Goal: Task Accomplishment & Management: Manage account settings

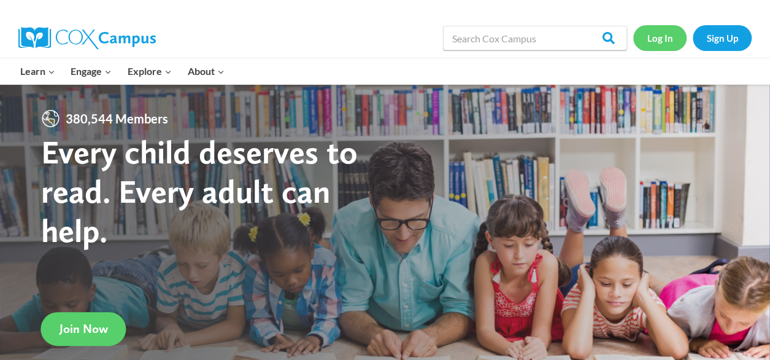
click at [673, 39] on link "Log In" at bounding box center [660, 37] width 53 height 25
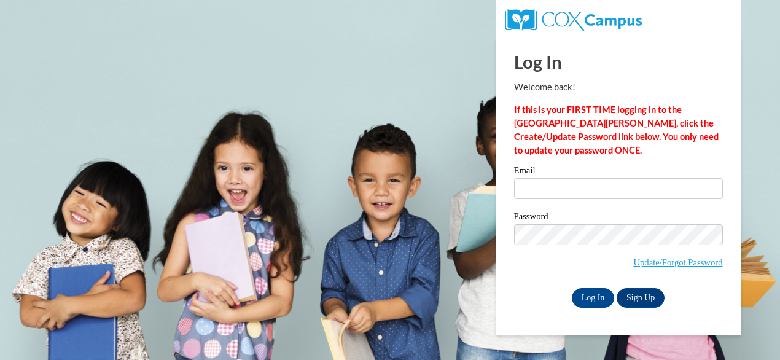
click at [577, 200] on div "Email" at bounding box center [618, 187] width 209 height 42
click at [571, 182] on input "Email" at bounding box center [618, 188] width 209 height 21
type input "mooremeredith2017@gmail.com"
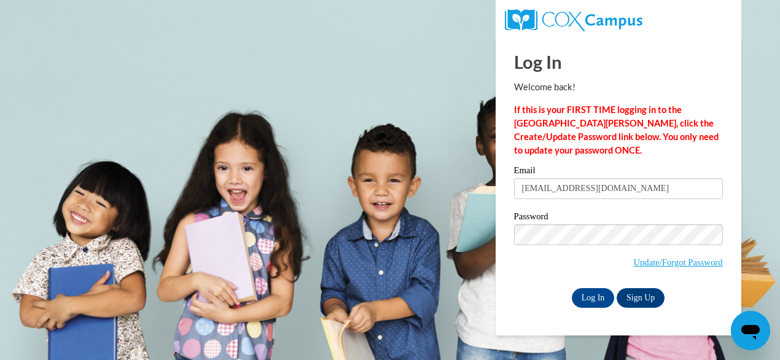
click at [567, 192] on input "mooremeredith2017@gmail.com" at bounding box center [618, 188] width 209 height 21
click at [659, 191] on input "Email" at bounding box center [618, 188] width 209 height 21
click at [463, 152] on body "Log In Welcome back! If this is your FIRST TIME logging in to the NEW Cox Campu…" at bounding box center [390, 180] width 780 height 360
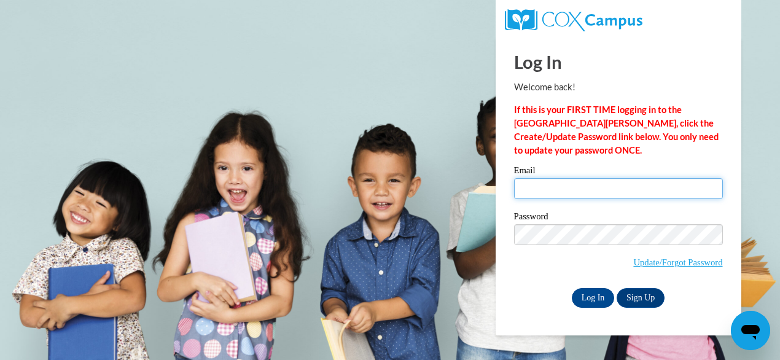
click at [537, 187] on input "Email" at bounding box center [618, 188] width 209 height 21
type input "lewis.abigail@iowaid"
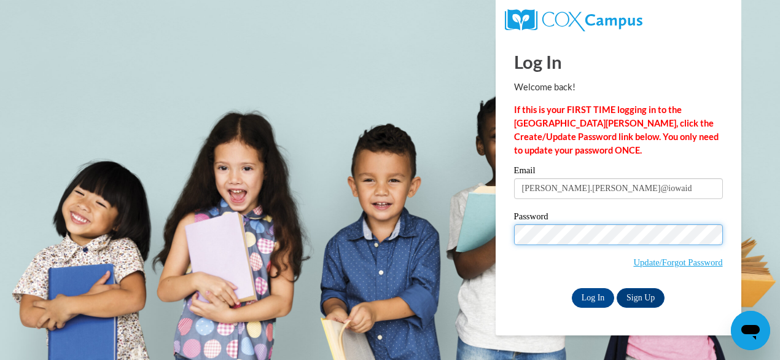
click at [572, 288] on input "Log In" at bounding box center [593, 298] width 43 height 20
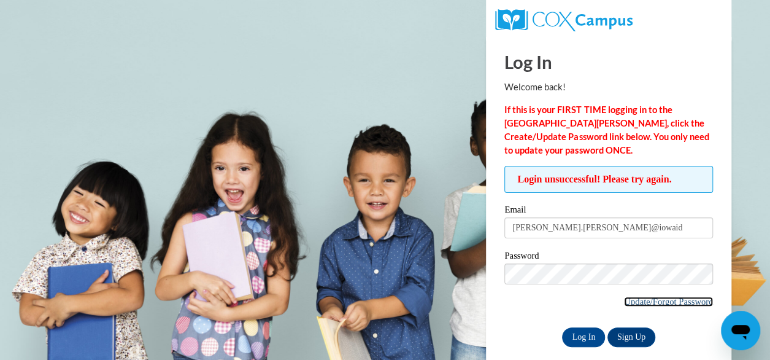
click at [645, 296] on link "Update/Forgot Password" at bounding box center [668, 301] width 89 height 10
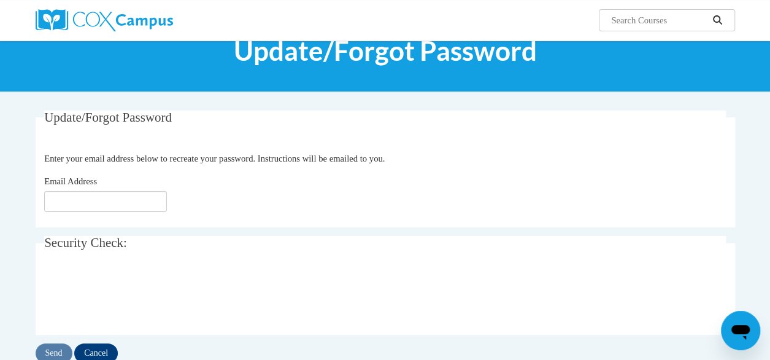
scroll to position [61, 0]
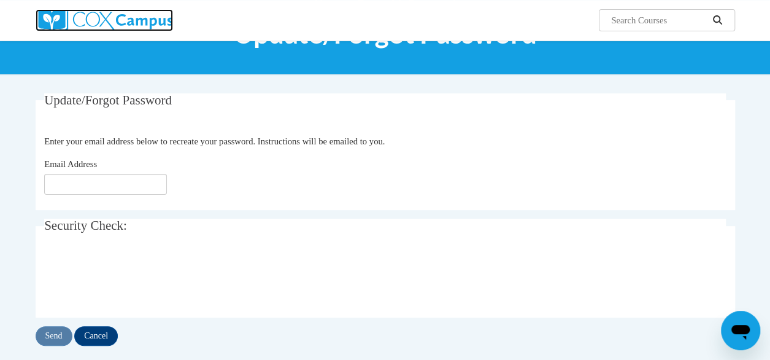
click at [107, 21] on img at bounding box center [105, 20] width 138 height 22
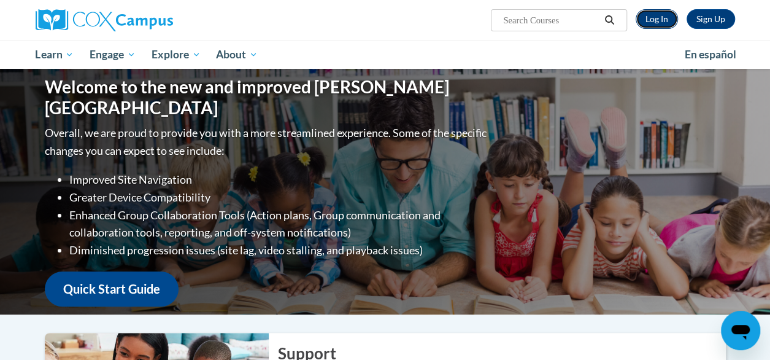
click at [675, 25] on link "Log In" at bounding box center [657, 19] width 42 height 20
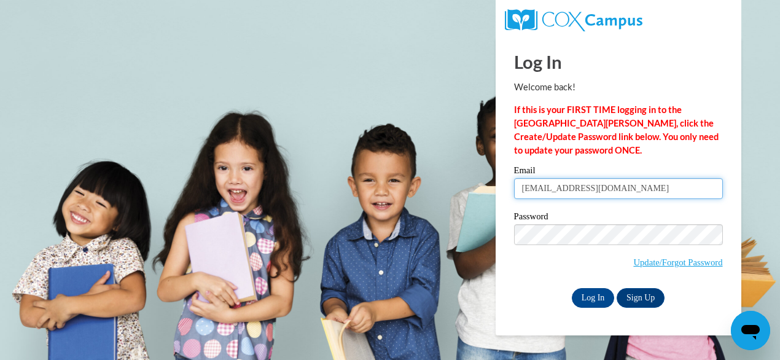
click at [567, 185] on input "mooremeredith2017@gmail.com" at bounding box center [618, 188] width 209 height 21
type input "[EMAIL_ADDRESS][DOMAIN_NAME]"
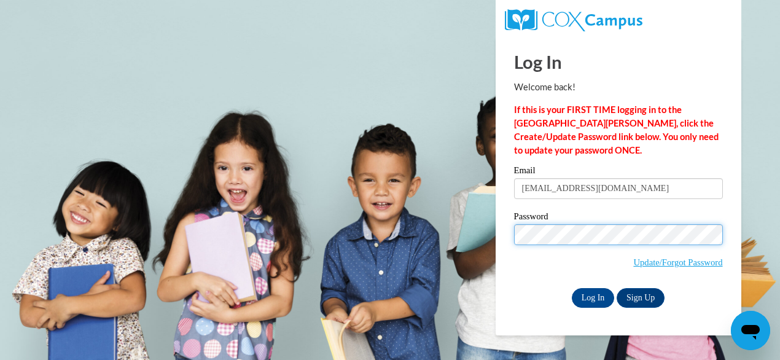
click at [572, 288] on input "Log In" at bounding box center [593, 298] width 43 height 20
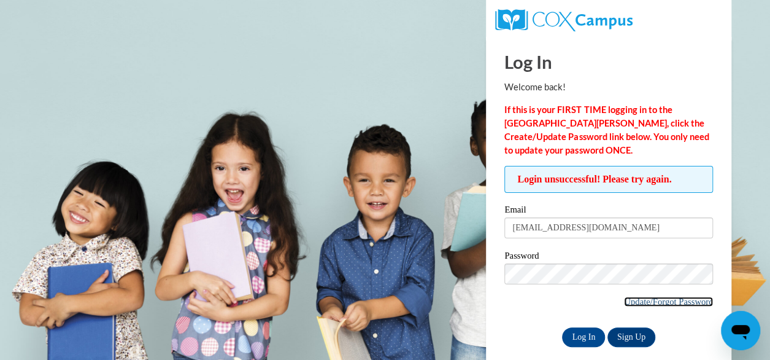
click at [683, 300] on link "Update/Forgot Password" at bounding box center [668, 301] width 89 height 10
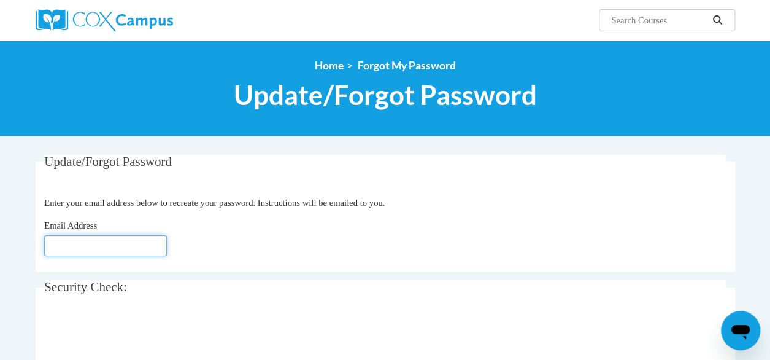
click at [85, 242] on input "Email Address" at bounding box center [105, 245] width 123 height 21
type input "[EMAIL_ADDRESS][DOMAIN_NAME]"
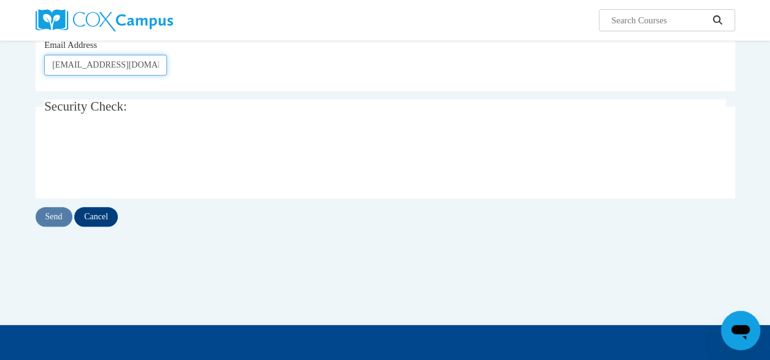
scroll to position [246, 0]
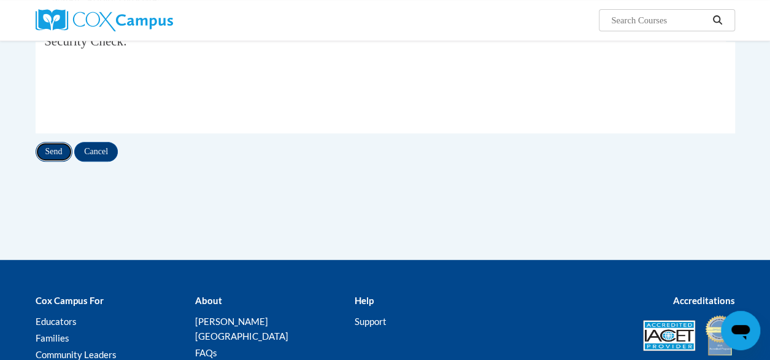
click at [60, 154] on input "Send" at bounding box center [54, 152] width 37 height 20
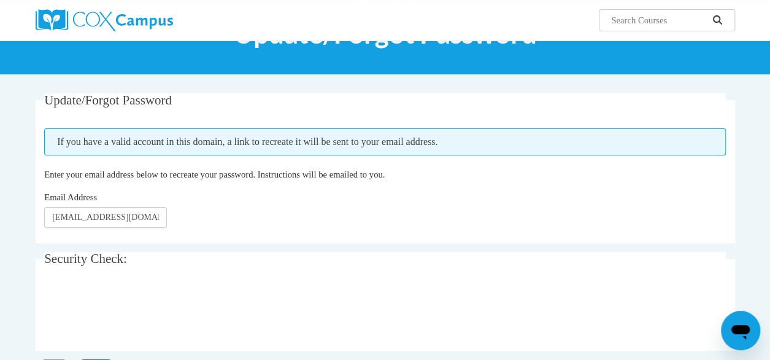
scroll to position [123, 0]
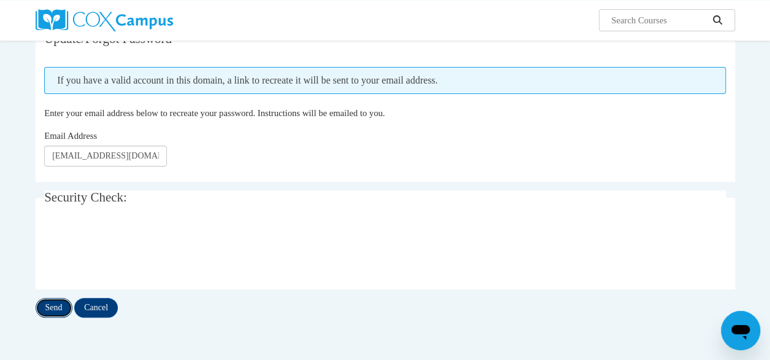
click at [47, 310] on input "Send" at bounding box center [54, 308] width 37 height 20
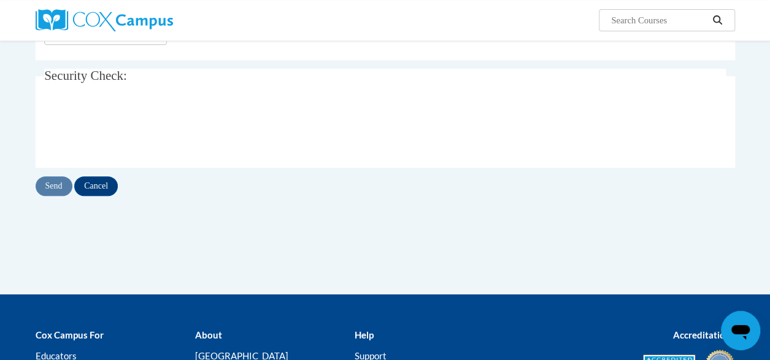
scroll to position [246, 0]
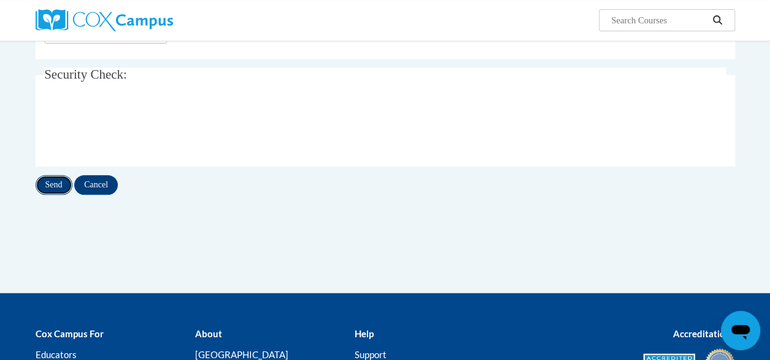
click at [52, 182] on input "Send" at bounding box center [54, 185] width 37 height 20
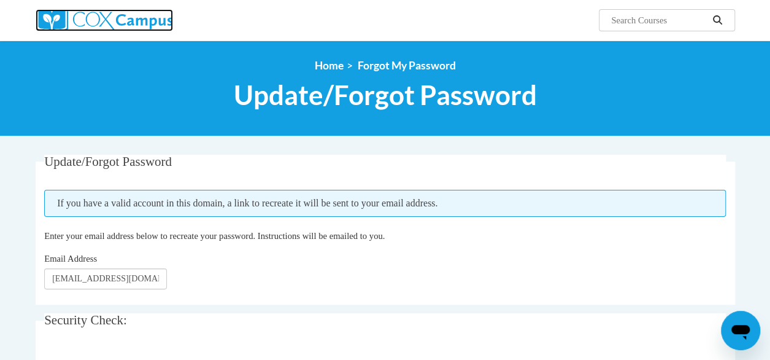
click at [67, 18] on img at bounding box center [105, 20] width 138 height 22
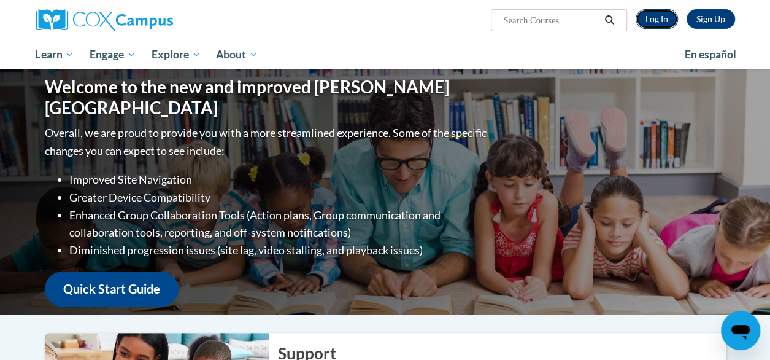
click at [657, 26] on link "Log In" at bounding box center [657, 19] width 42 height 20
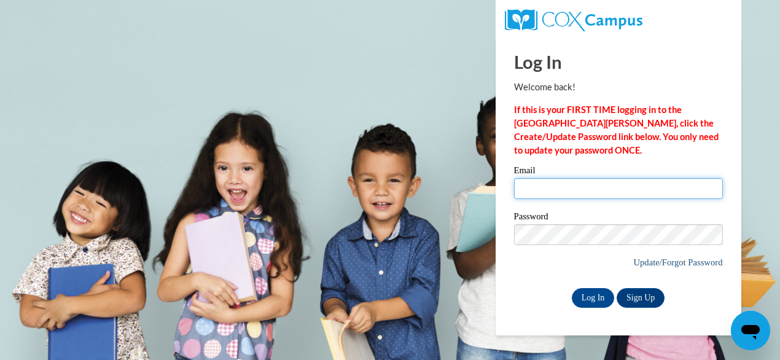
type input "[EMAIL_ADDRESS][DOMAIN_NAME]"
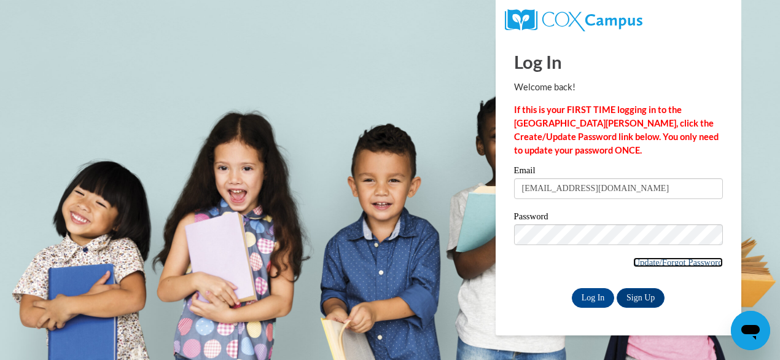
click at [654, 258] on link "Update/Forgot Password" at bounding box center [677, 262] width 89 height 10
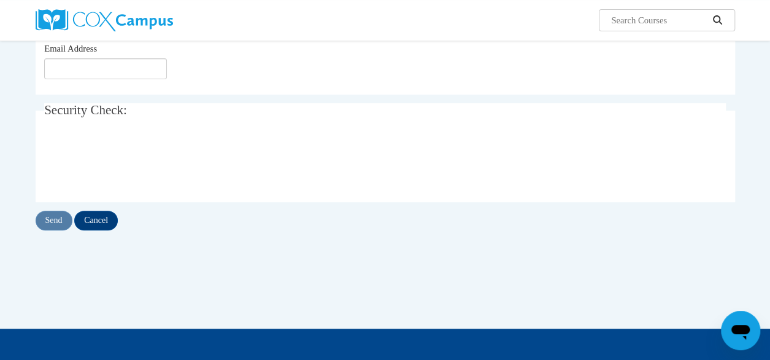
scroll to position [184, 0]
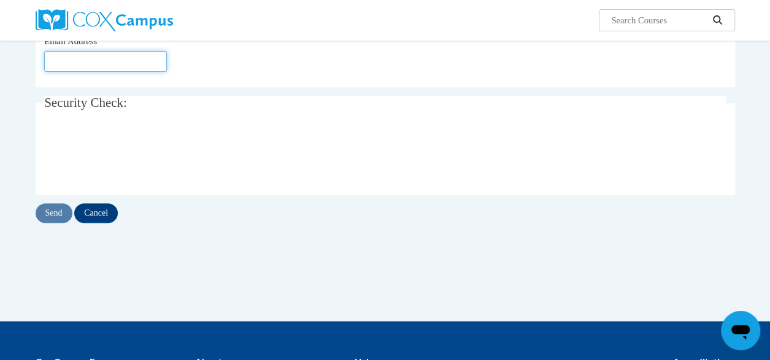
click at [93, 68] on input "Email Address" at bounding box center [105, 61] width 123 height 21
type input "thedragongeek19@gmail.com"
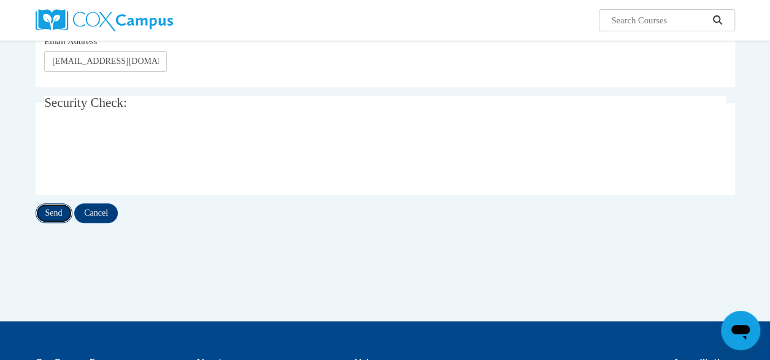
click at [54, 212] on input "Send" at bounding box center [54, 213] width 37 height 20
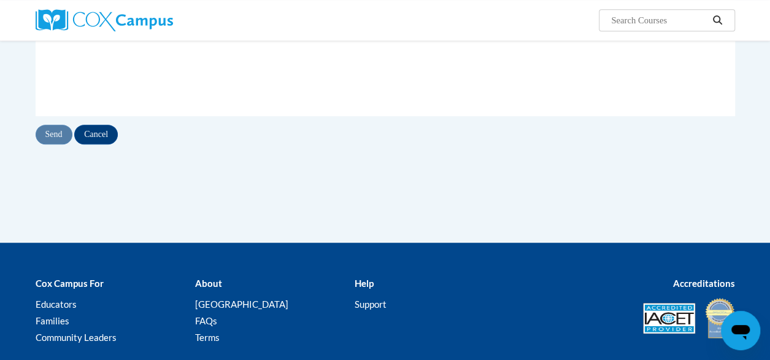
scroll to position [380, 0]
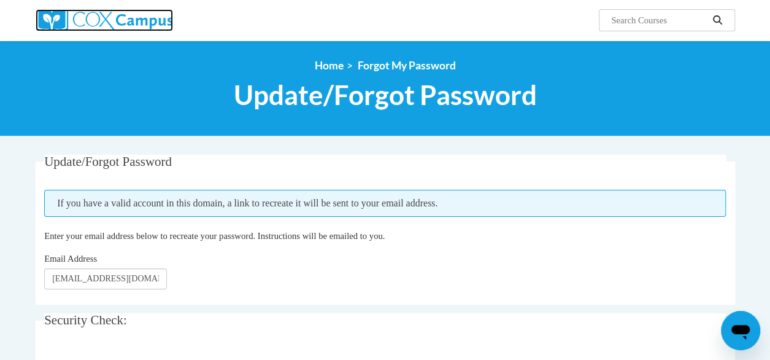
click at [76, 17] on img at bounding box center [105, 20] width 138 height 22
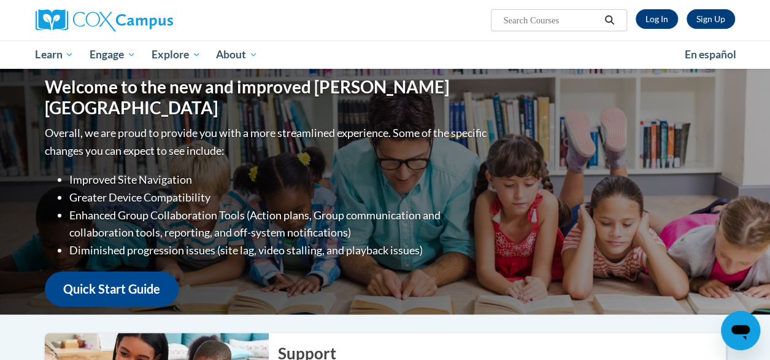
click at [661, 29] on div "Sign Up Log In Search Search..." at bounding box center [505, 15] width 479 height 31
click at [657, 17] on link "Log In" at bounding box center [657, 19] width 42 height 20
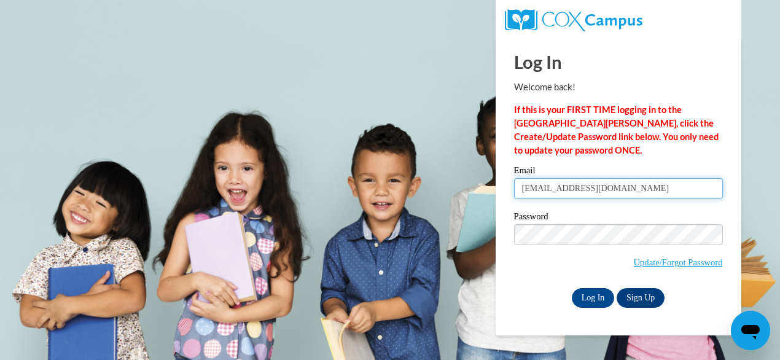
click at [570, 188] on input "mooremeredith2017@gmail.com" at bounding box center [618, 188] width 209 height 21
type input "thedragongeek19@gmail.com"
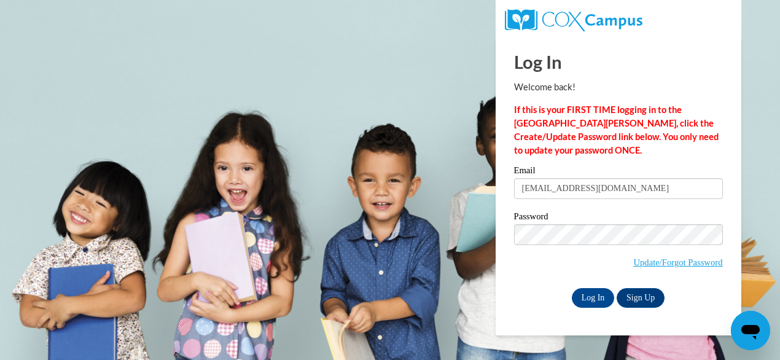
click at [490, 278] on body "Log In Welcome back! If this is your FIRST TIME logging in to the NEW Cox Campu…" at bounding box center [390, 180] width 780 height 360
click at [608, 304] on input "Log In" at bounding box center [593, 298] width 43 height 20
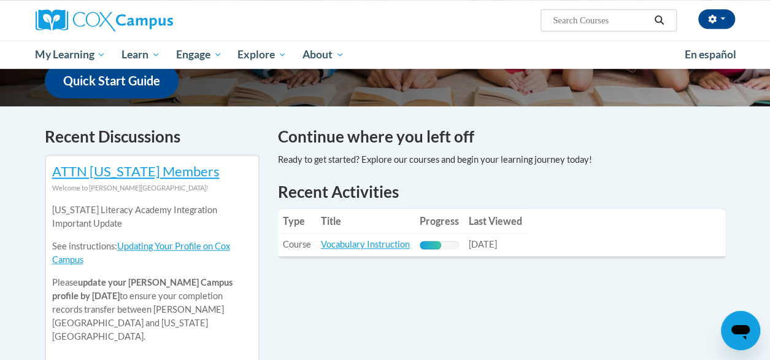
scroll to position [307, 0]
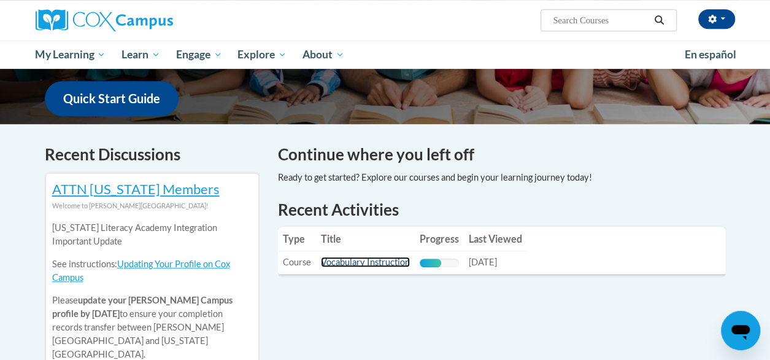
click at [379, 265] on link "Vocabulary Instruction" at bounding box center [365, 262] width 89 height 10
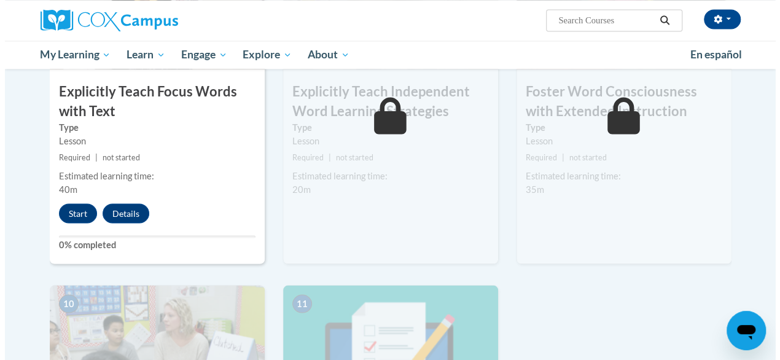
scroll to position [1044, 0]
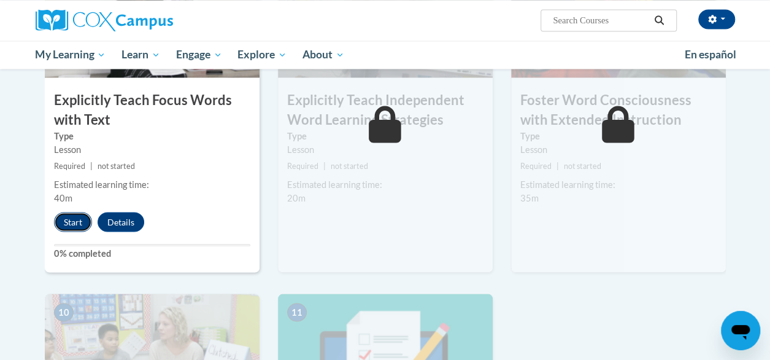
click at [72, 220] on button "Start" at bounding box center [73, 222] width 38 height 20
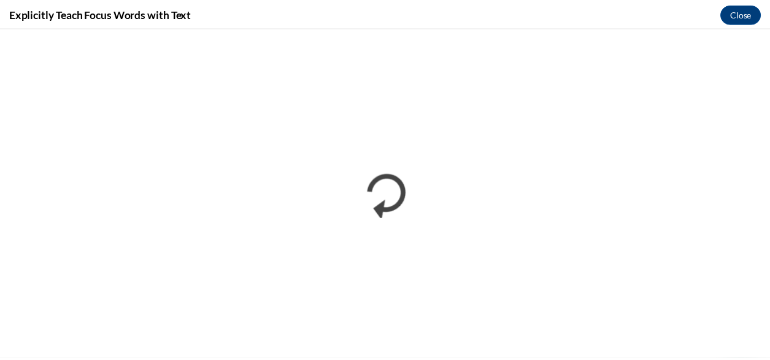
scroll to position [0, 0]
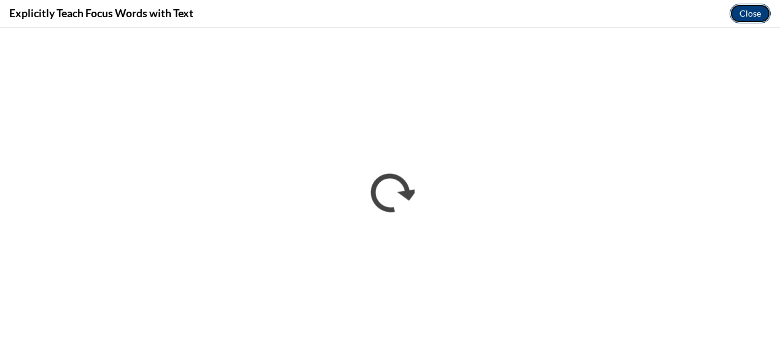
click at [742, 16] on button "Close" at bounding box center [749, 14] width 41 height 20
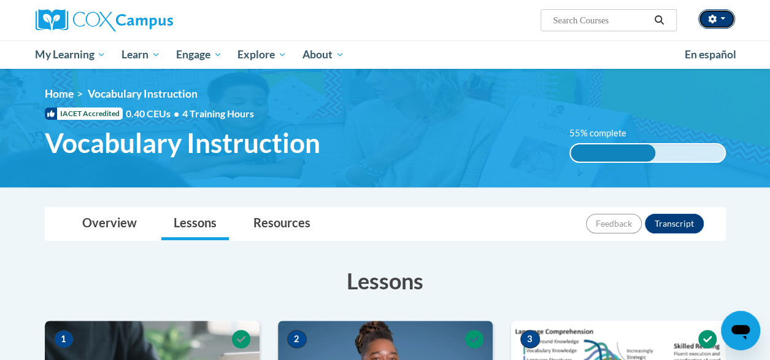
click at [721, 20] on button "button" at bounding box center [717, 19] width 37 height 20
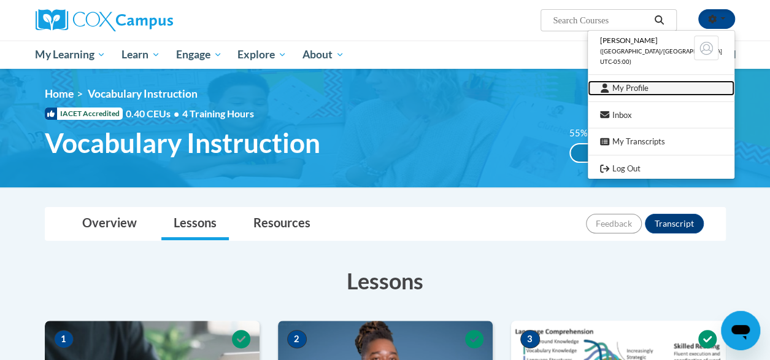
click at [656, 87] on link "My Profile" at bounding box center [661, 87] width 147 height 15
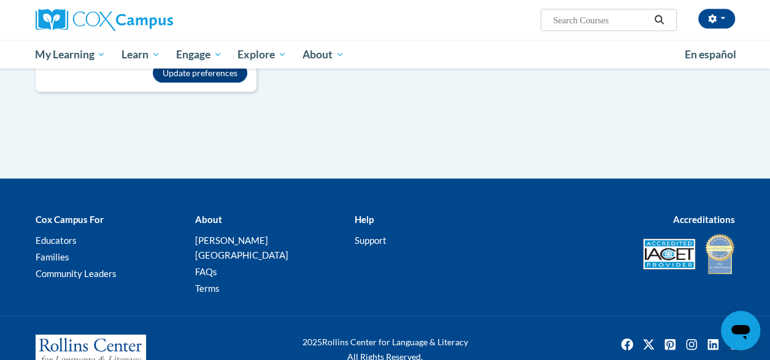
scroll to position [1280, 0]
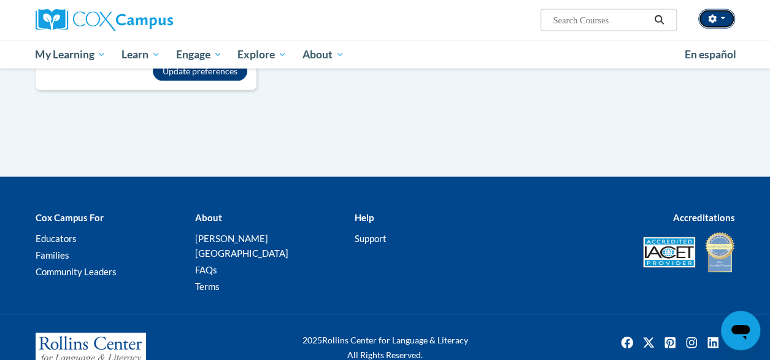
click at [712, 18] on icon "button" at bounding box center [712, 19] width 9 height 9
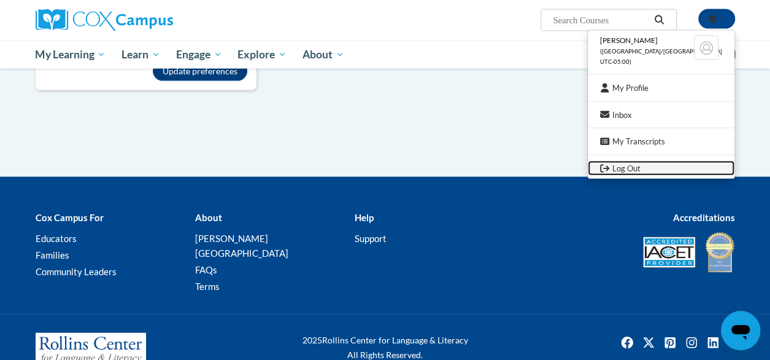
click at [665, 161] on link "Log Out" at bounding box center [661, 168] width 147 height 15
